Goal: Obtain resource: Download file/media

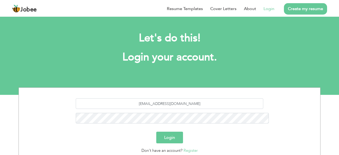
click at [167, 132] on button "Login" at bounding box center [169, 138] width 27 height 12
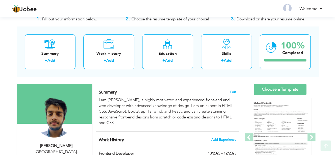
scroll to position [35, 0]
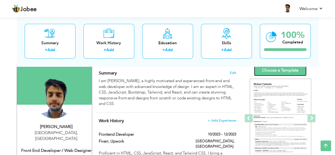
click at [281, 69] on link "Choose a Template" at bounding box center [280, 70] width 52 height 11
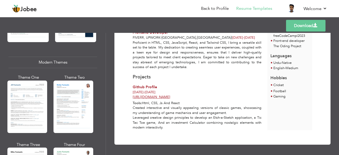
scroll to position [247, 0]
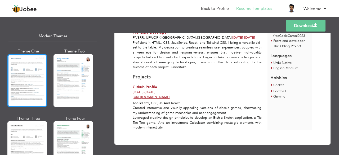
click at [31, 72] on div at bounding box center [27, 80] width 40 height 52
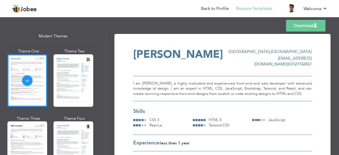
scroll to position [0, 0]
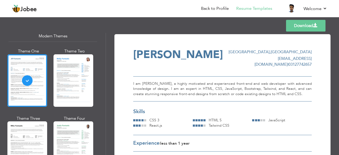
click at [308, 25] on link "Download" at bounding box center [305, 26] width 39 height 12
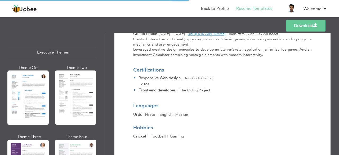
scroll to position [388, 0]
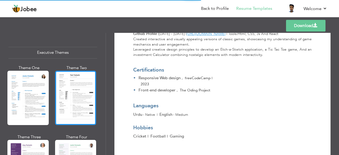
click at [75, 88] on div at bounding box center [75, 98] width 41 height 54
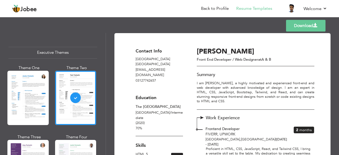
scroll to position [0, 0]
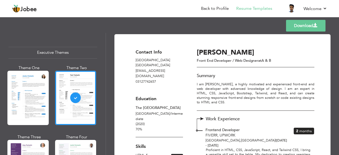
click at [318, 24] on link "Download" at bounding box center [305, 26] width 39 height 12
